Goal: Task Accomplishment & Management: Use online tool/utility

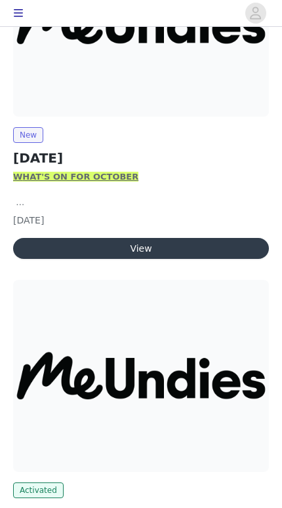
scroll to position [309, 0]
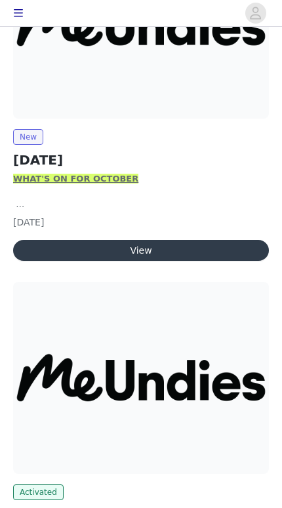
click at [205, 251] on button "View" at bounding box center [141, 250] width 256 height 21
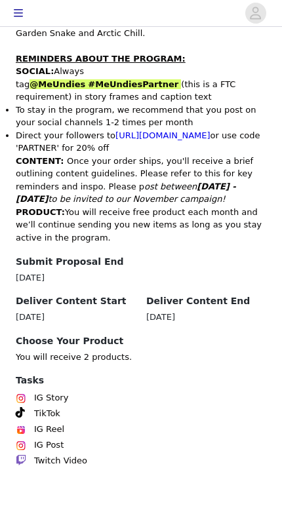
scroll to position [577, 0]
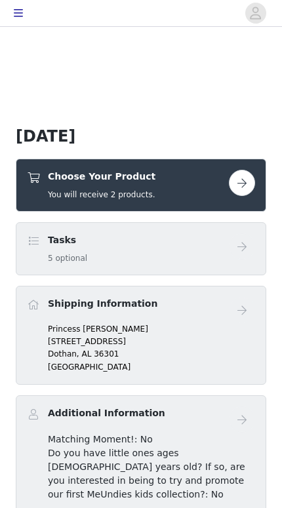
scroll to position [200, 0]
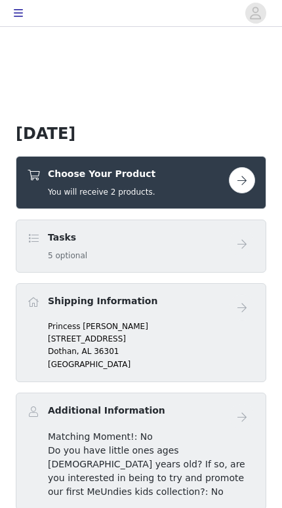
click at [251, 184] on button "button" at bounding box center [242, 180] width 26 height 26
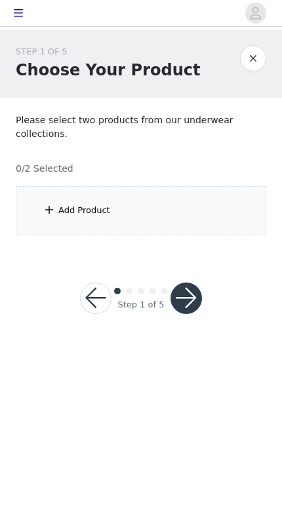
click at [176, 218] on div "Add Product" at bounding box center [141, 210] width 251 height 49
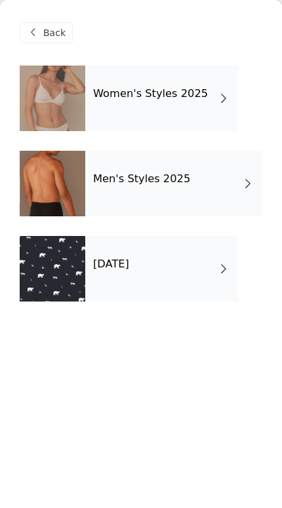
click at [200, 264] on div "[DATE]" at bounding box center [161, 269] width 153 height 66
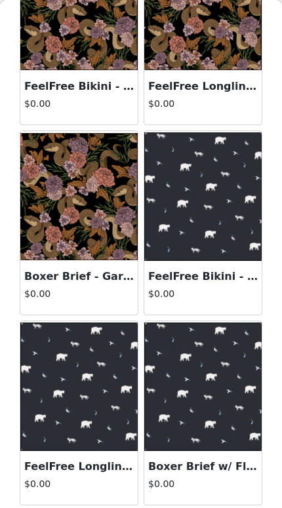
scroll to position [125, 0]
